Goal: Transaction & Acquisition: Purchase product/service

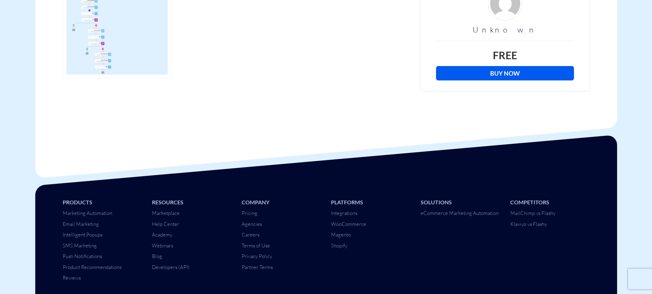
scroll to position [68, 0]
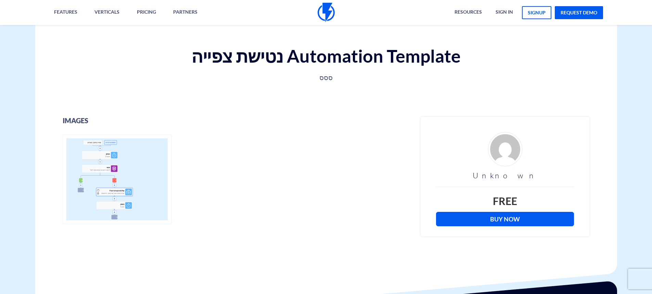
scroll to position [171, 0]
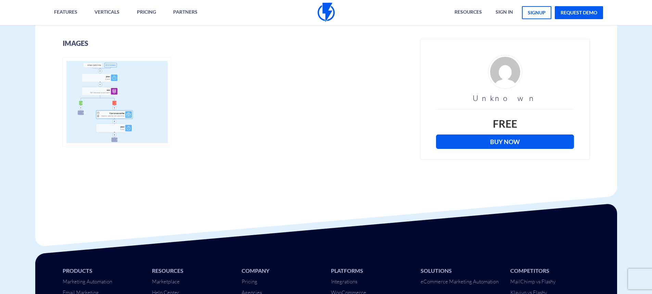
click at [480, 142] on link "Buy Now" at bounding box center [505, 141] width 138 height 14
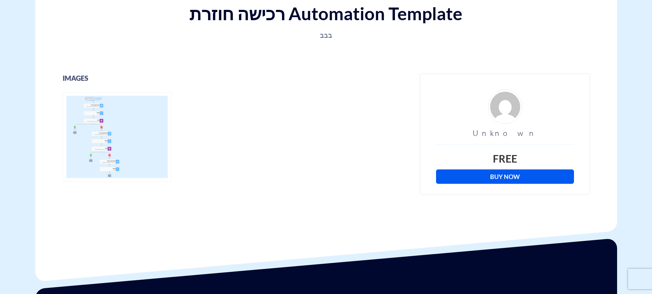
scroll to position [137, 0]
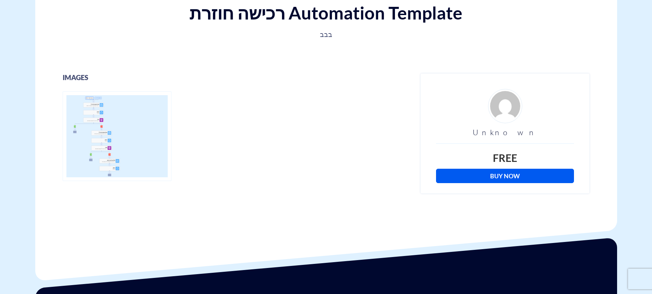
click at [489, 176] on link "Buy Now" at bounding box center [505, 176] width 138 height 14
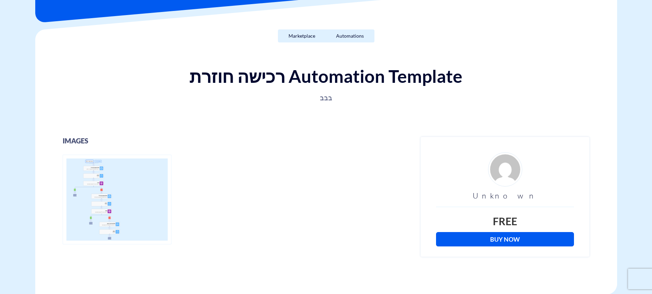
scroll to position [0, 0]
